Goal: Task Accomplishment & Management: Use online tool/utility

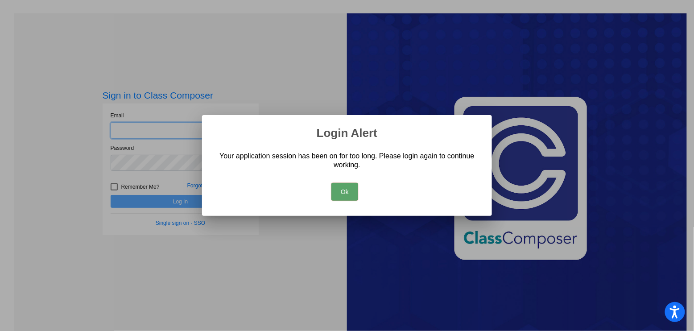
type input "[EMAIL_ADDRESS][DOMAIN_NAME]"
click at [349, 192] on button "Ok" at bounding box center [344, 192] width 27 height 18
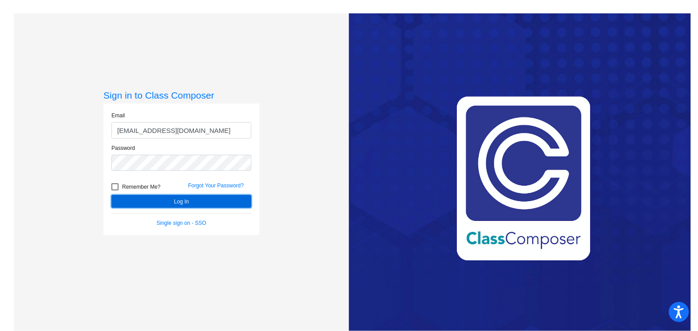
click at [206, 201] on button "Log In" at bounding box center [181, 201] width 140 height 13
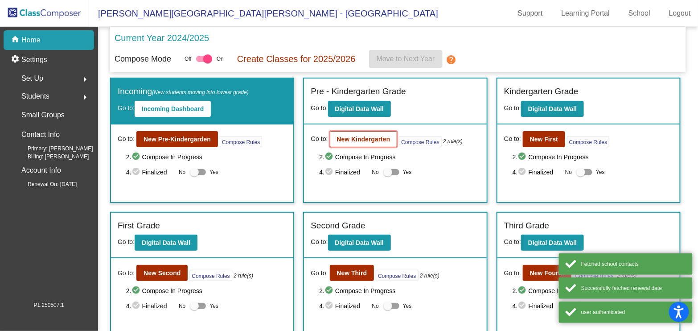
click at [373, 136] on b "New Kindergarten" at bounding box center [363, 139] width 53 height 7
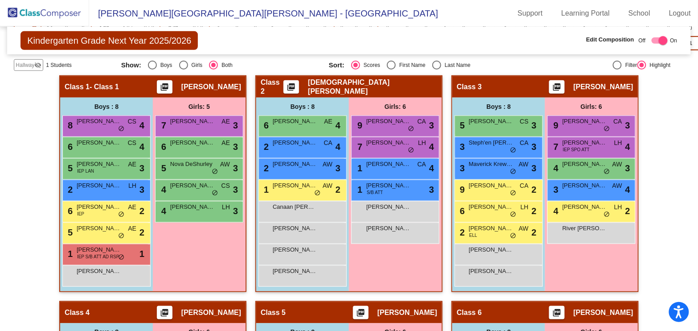
scroll to position [230, 0]
